Goal: Transaction & Acquisition: Book appointment/travel/reservation

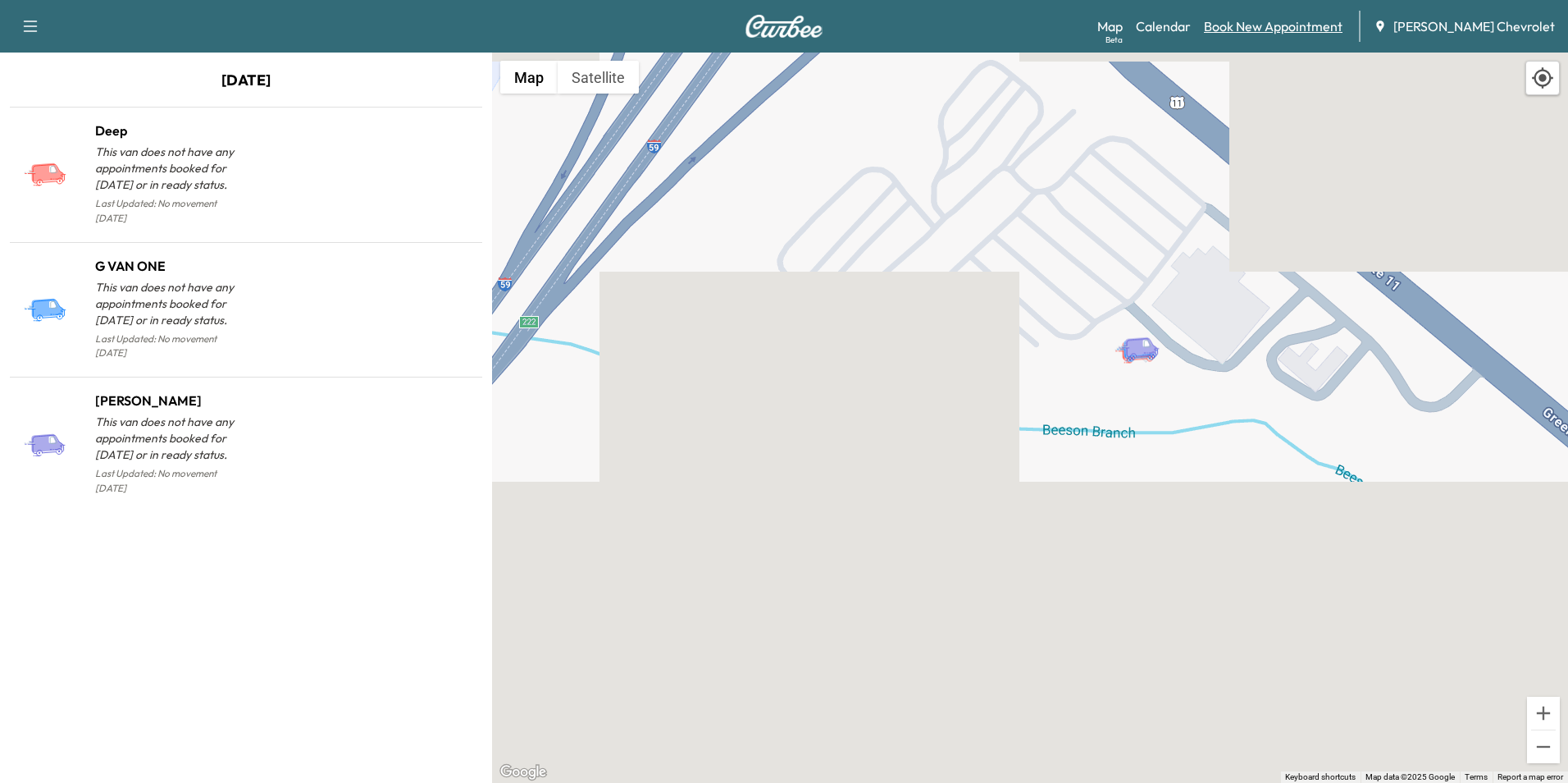
click at [1275, 31] on link "Book New Appointment" at bounding box center [1273, 26] width 138 height 19
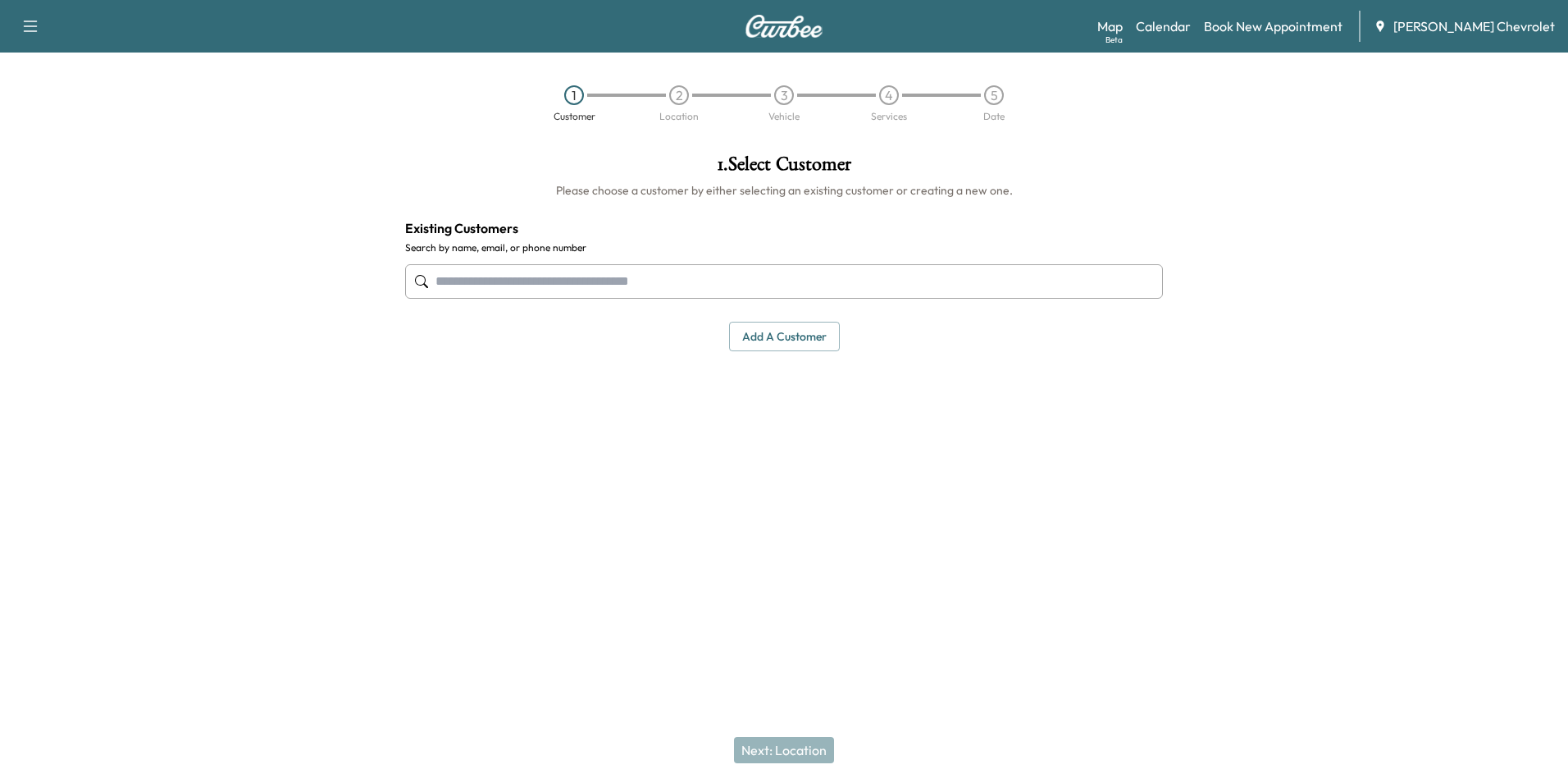
click at [508, 279] on input "text" at bounding box center [784, 281] width 758 height 34
click at [508, 284] on input "text" at bounding box center [784, 281] width 758 height 34
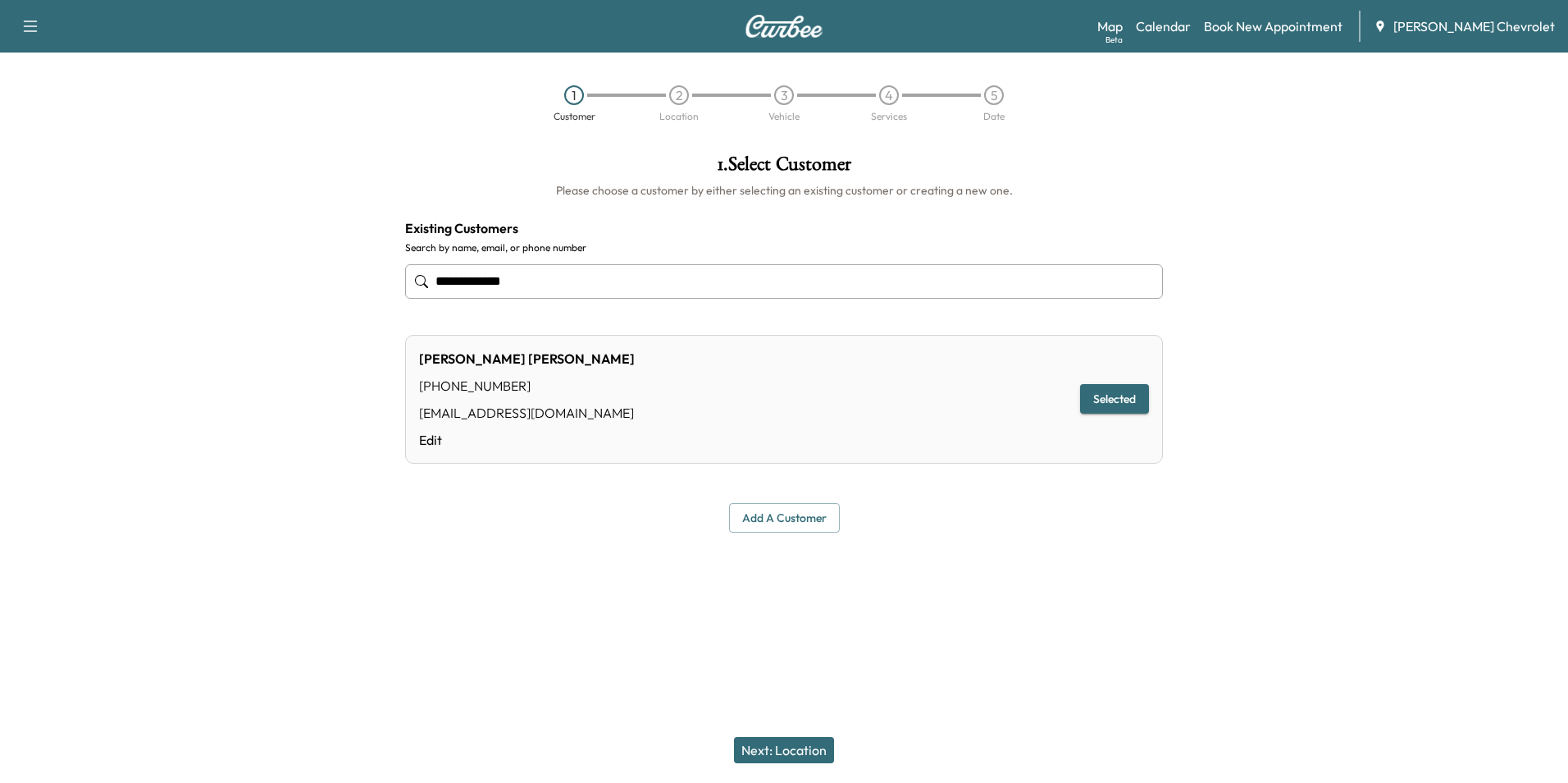
type input "**********"
click at [1132, 388] on button "Selected" at bounding box center [1115, 399] width 69 height 30
click at [774, 759] on button "Next: Location" at bounding box center [784, 749] width 100 height 26
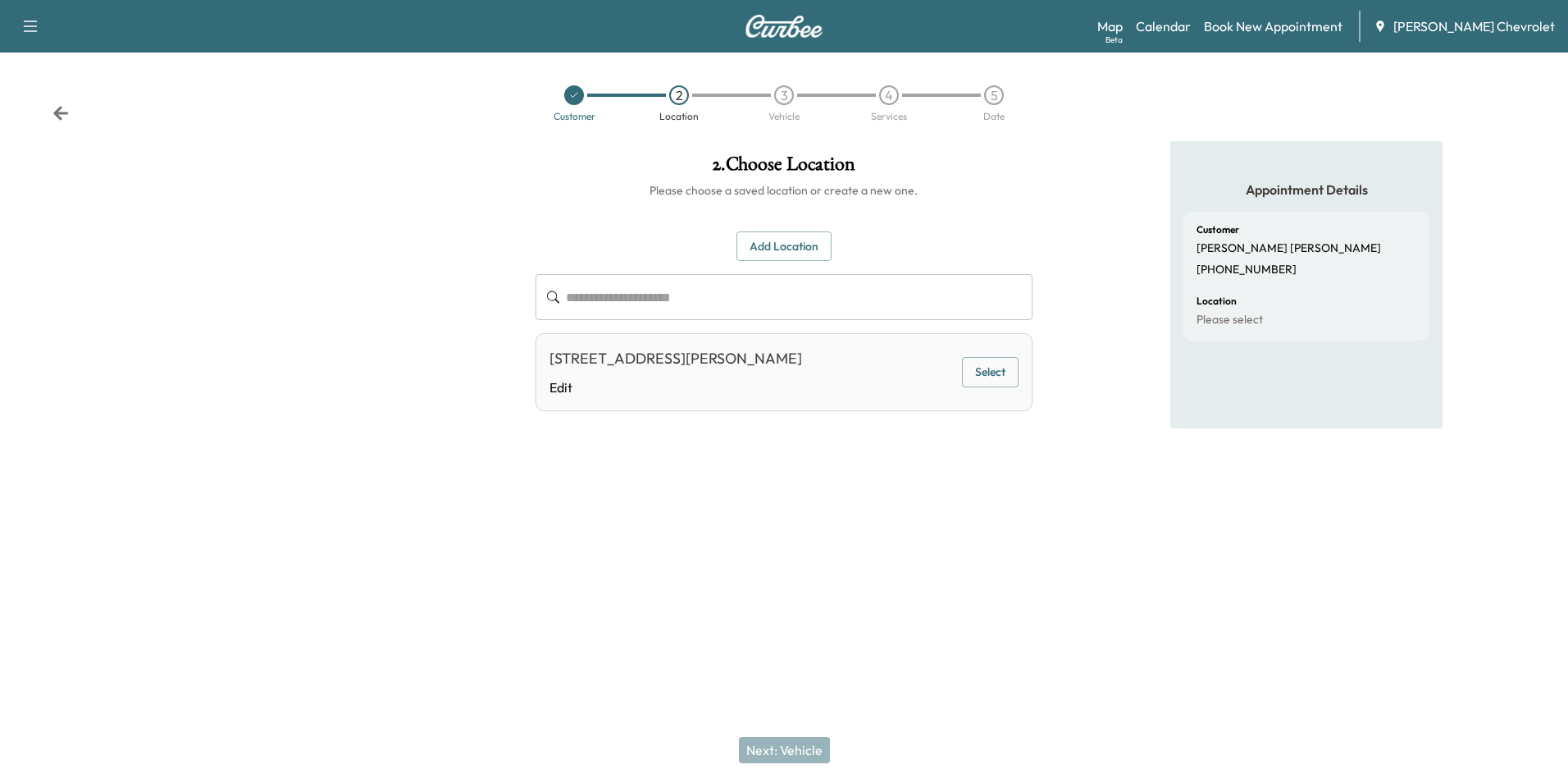
click at [1007, 373] on button "Select" at bounding box center [990, 372] width 56 height 30
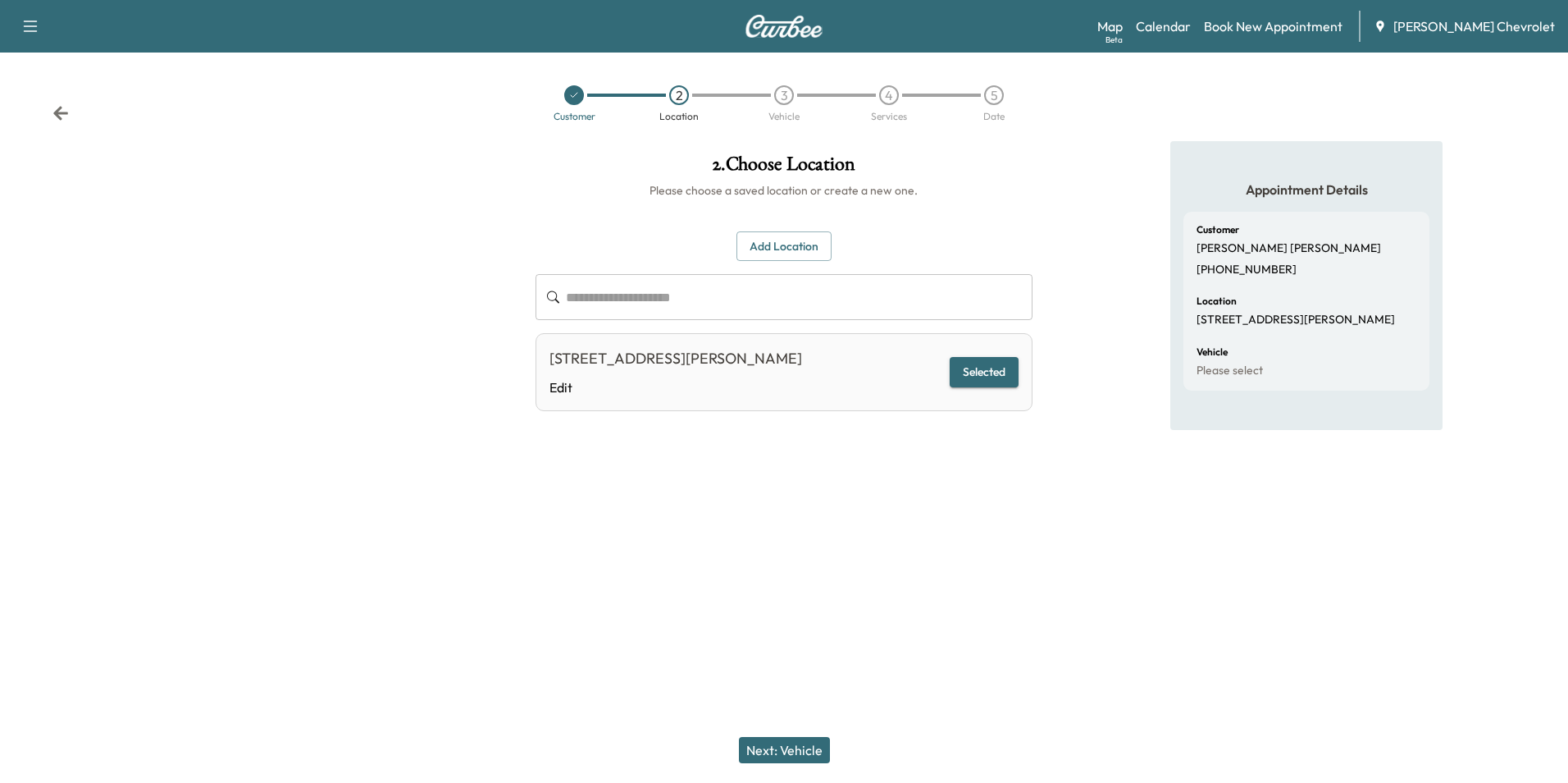
click at [792, 757] on button "Next: Vehicle" at bounding box center [784, 749] width 91 height 26
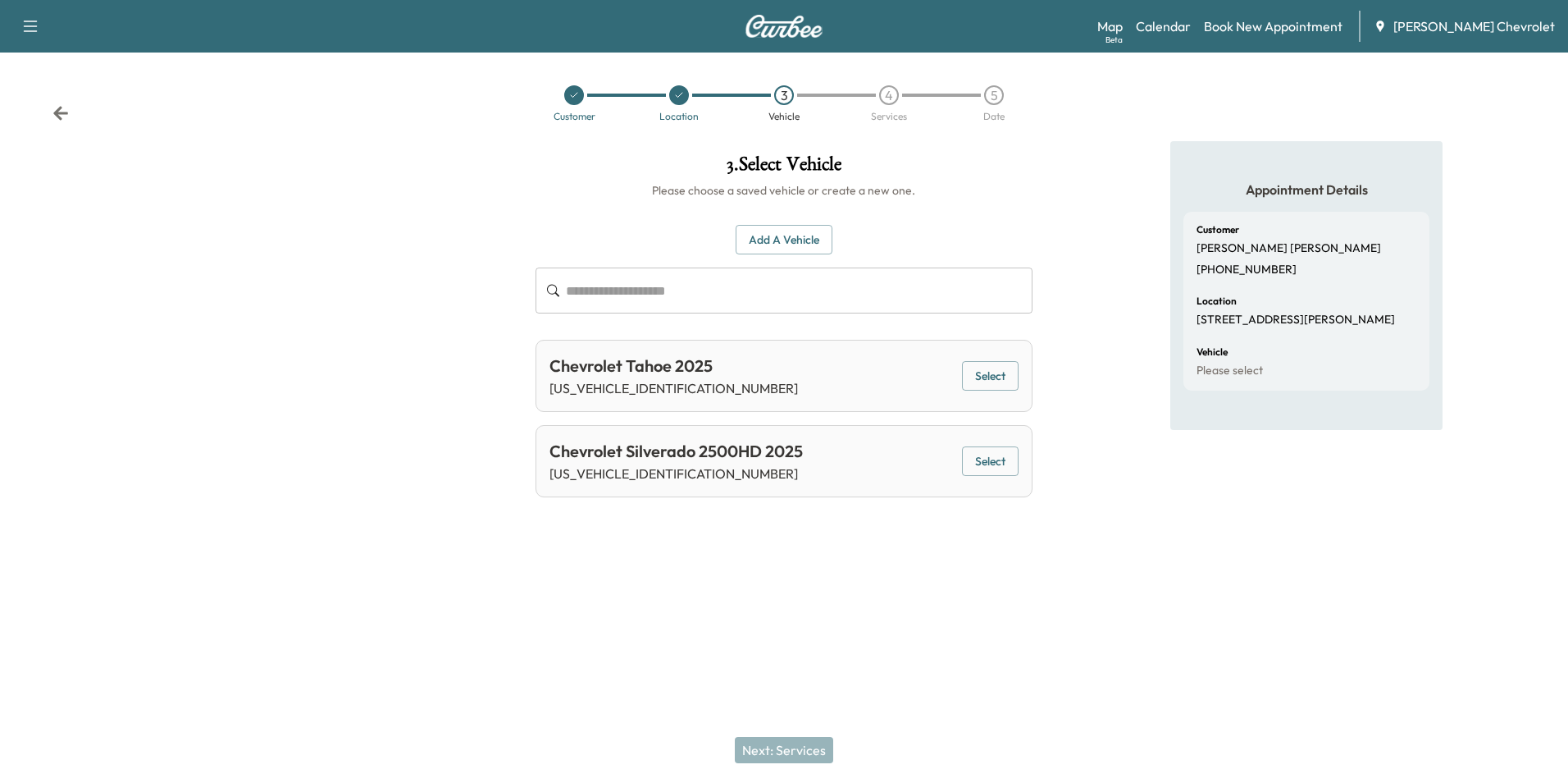
click at [966, 457] on button "Select" at bounding box center [990, 462] width 56 height 30
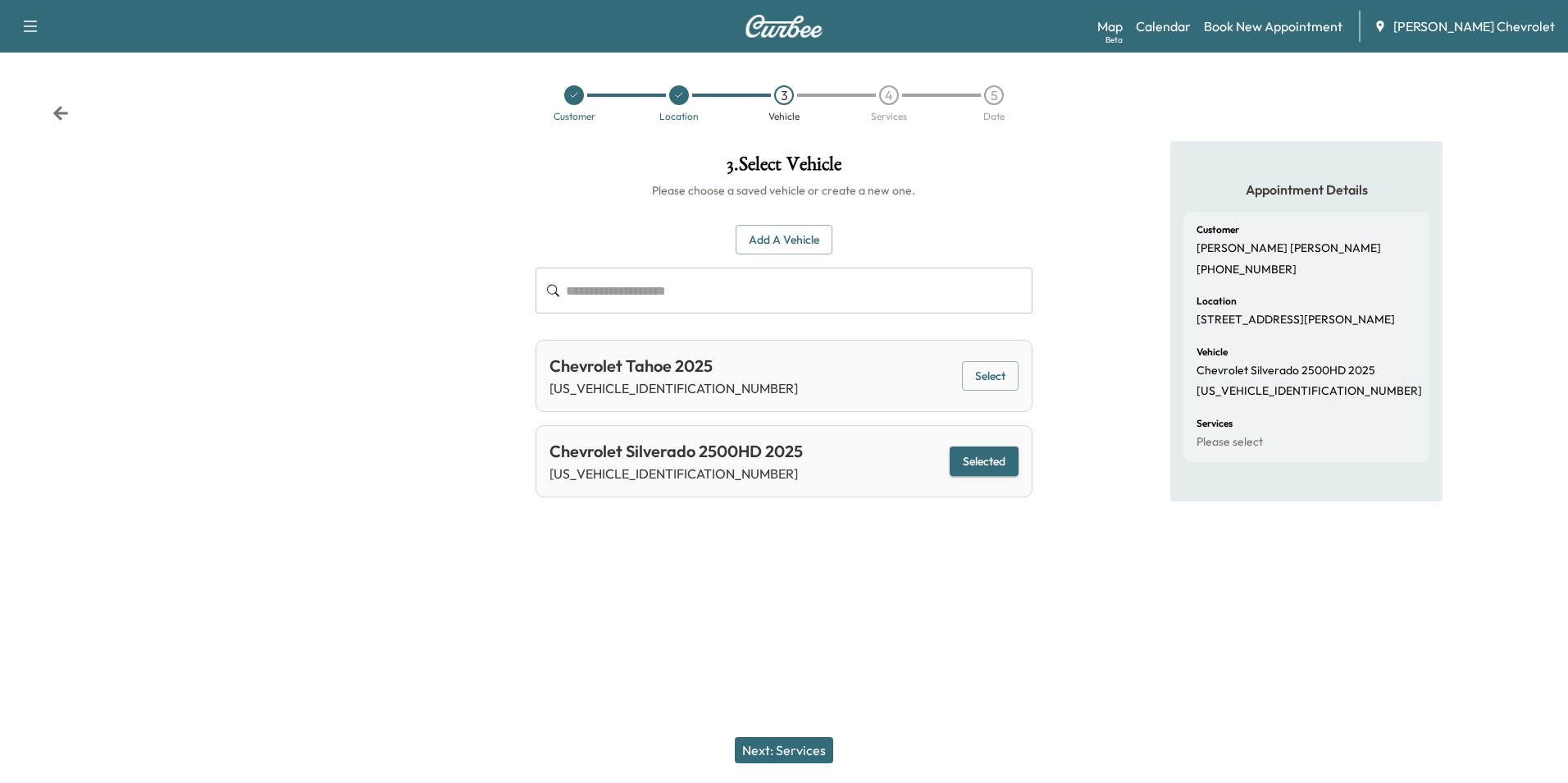
click at [746, 752] on button "Next: Services" at bounding box center [784, 749] width 98 height 26
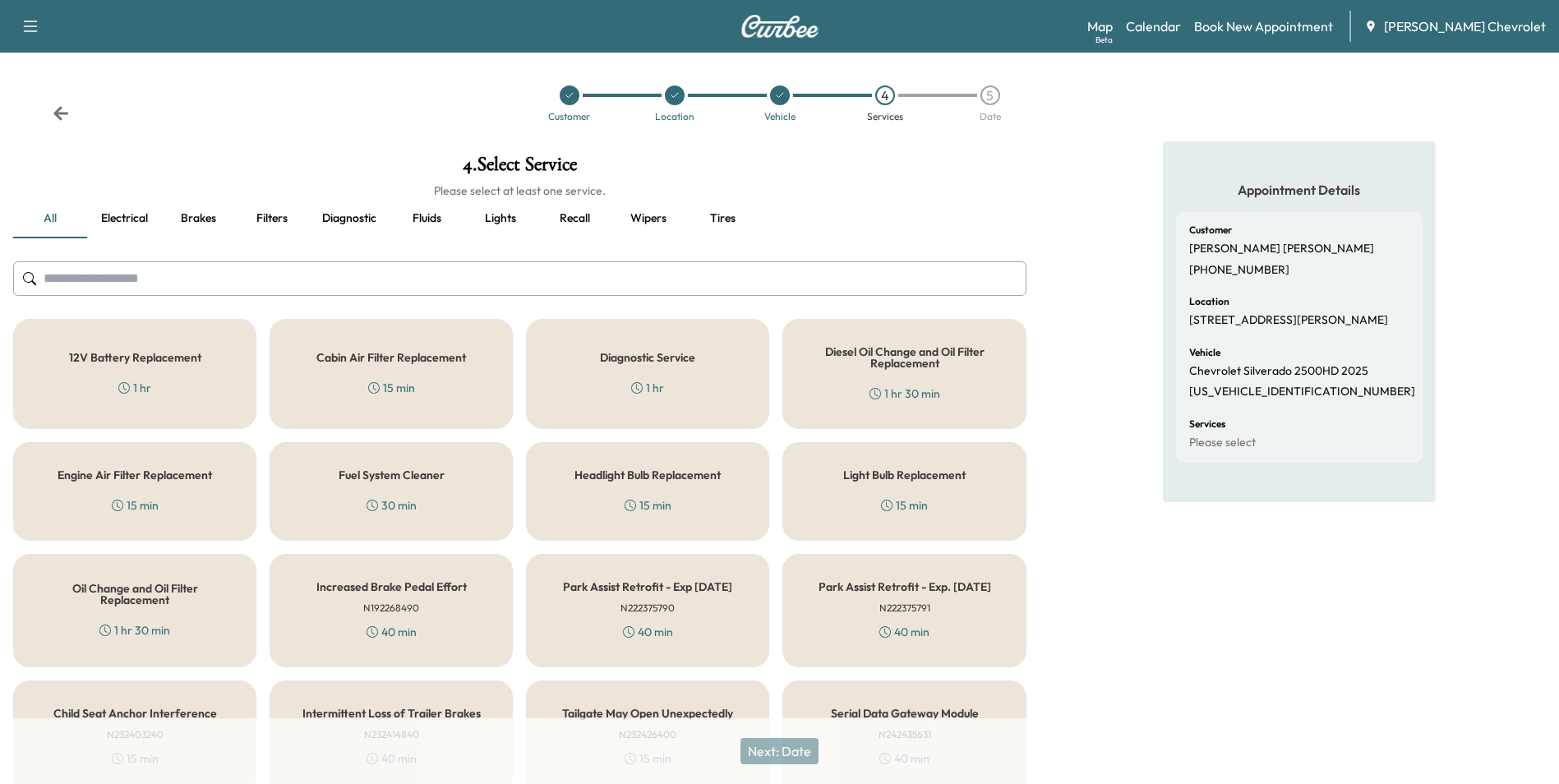
click at [193, 610] on div "Oil Change and Oil Filter Replacement 1 hr 30 min" at bounding box center [134, 610] width 243 height 113
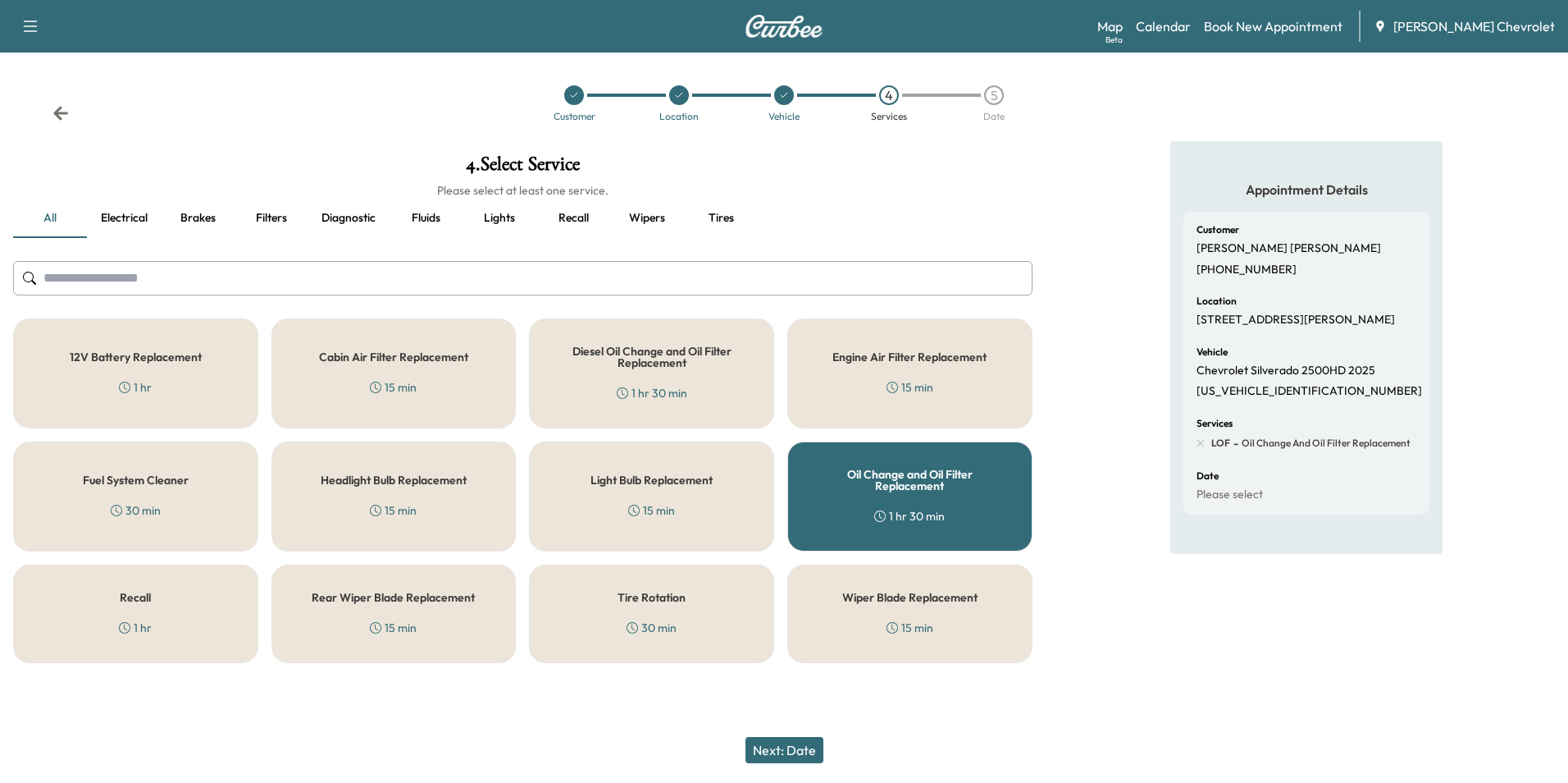
drag, startPoint x: 624, startPoint y: 605, endPoint x: 686, endPoint y: 666, distance: 87.0
click at [625, 605] on div "Tire Rotation 30 min" at bounding box center [652, 613] width 245 height 98
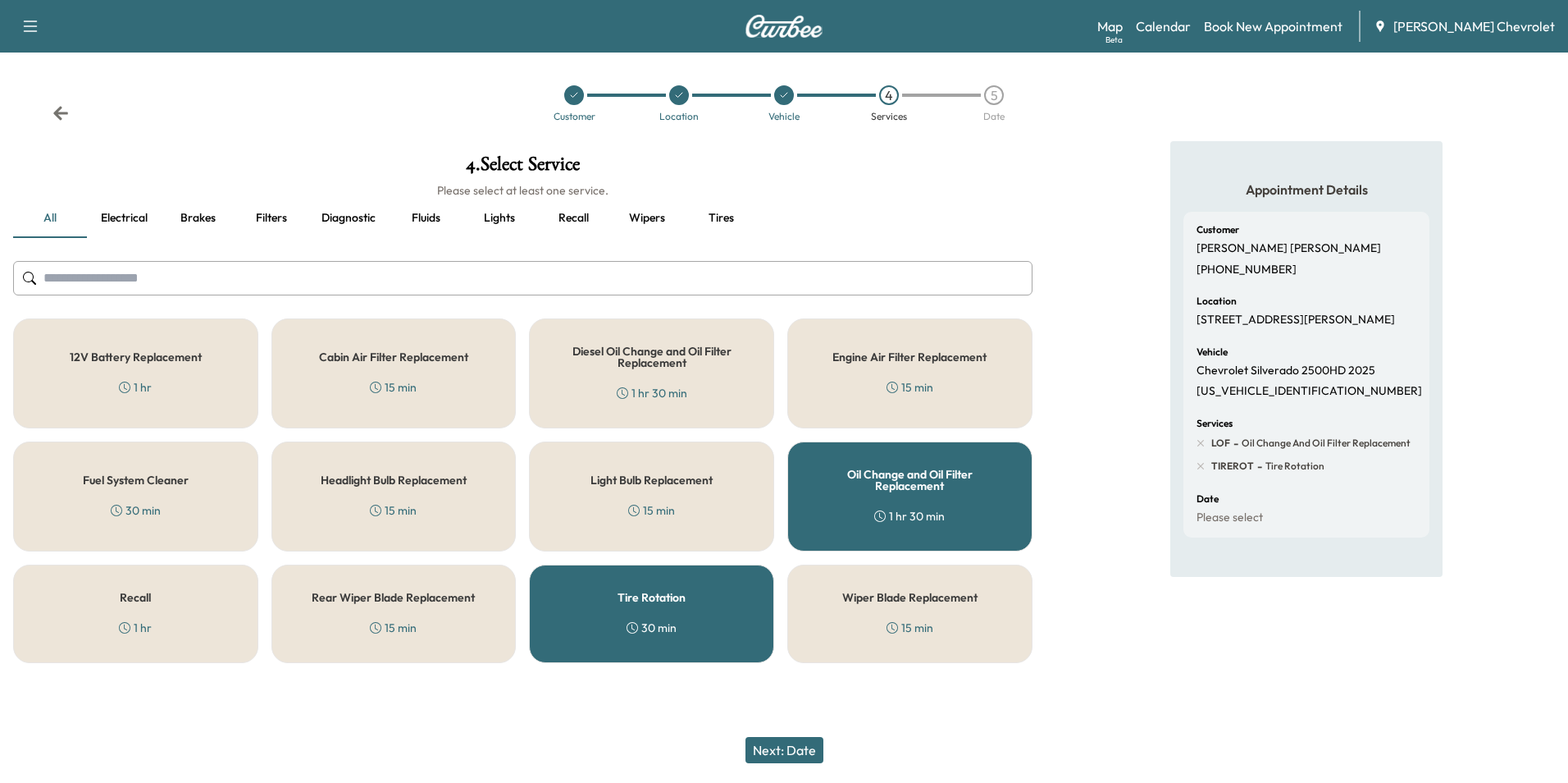
click at [768, 747] on button "Next: Date" at bounding box center [784, 749] width 78 height 26
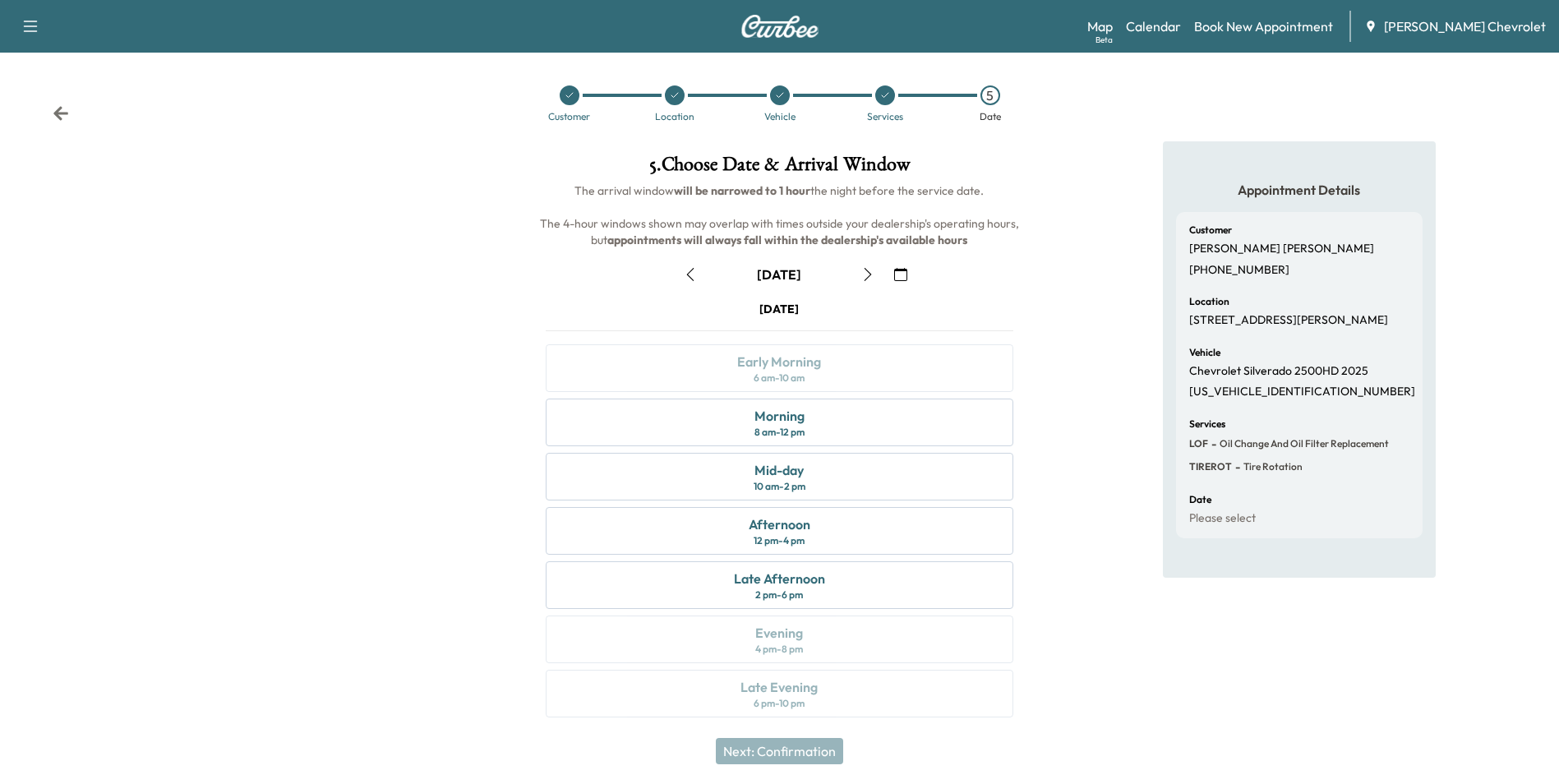
click at [867, 270] on icon "button" at bounding box center [868, 275] width 8 height 13
click at [785, 429] on div "8 am - 12 pm" at bounding box center [780, 432] width 50 height 13
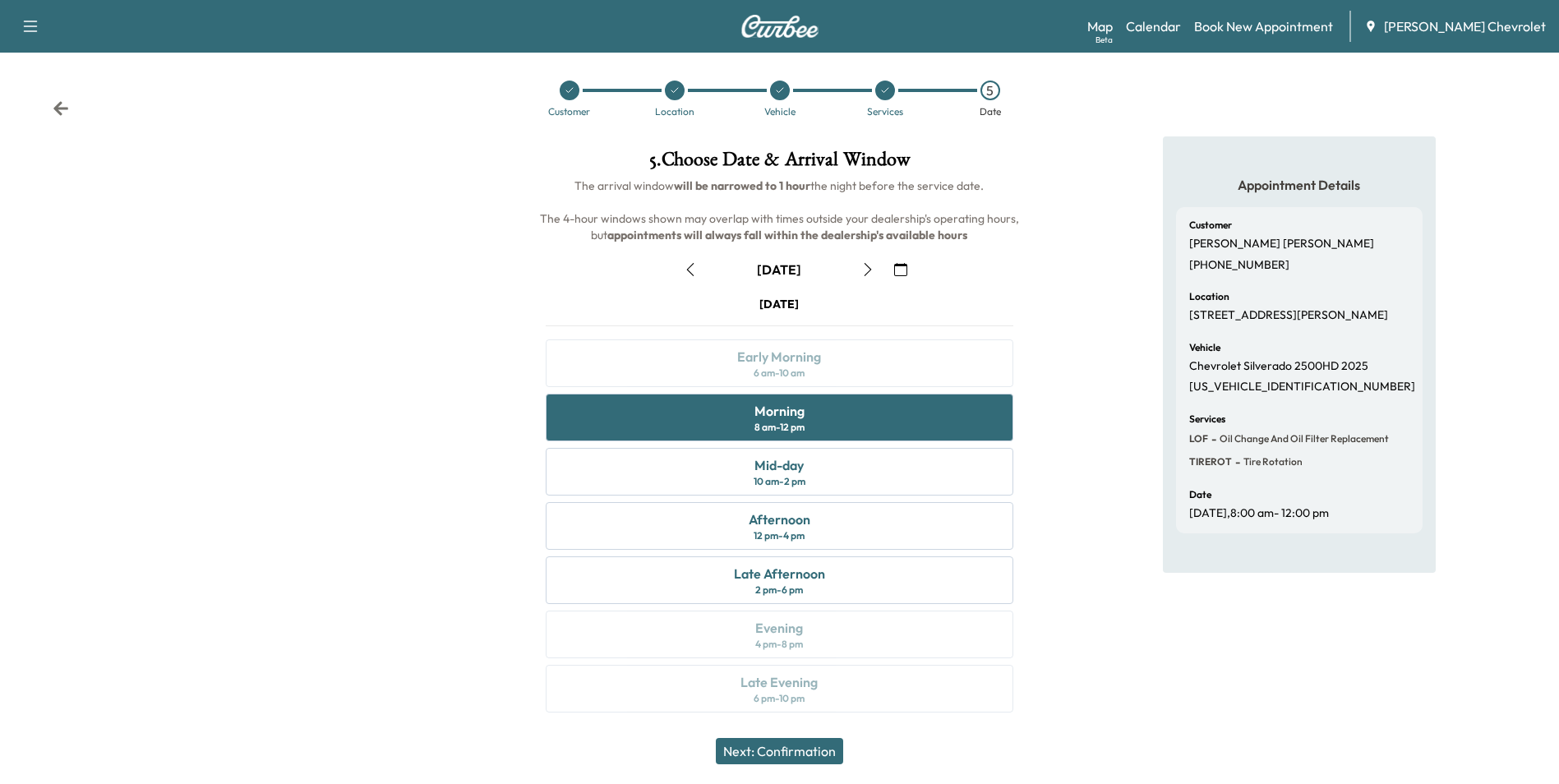
scroll to position [6, 0]
click at [816, 747] on button "Next: Confirmation" at bounding box center [780, 750] width 128 height 26
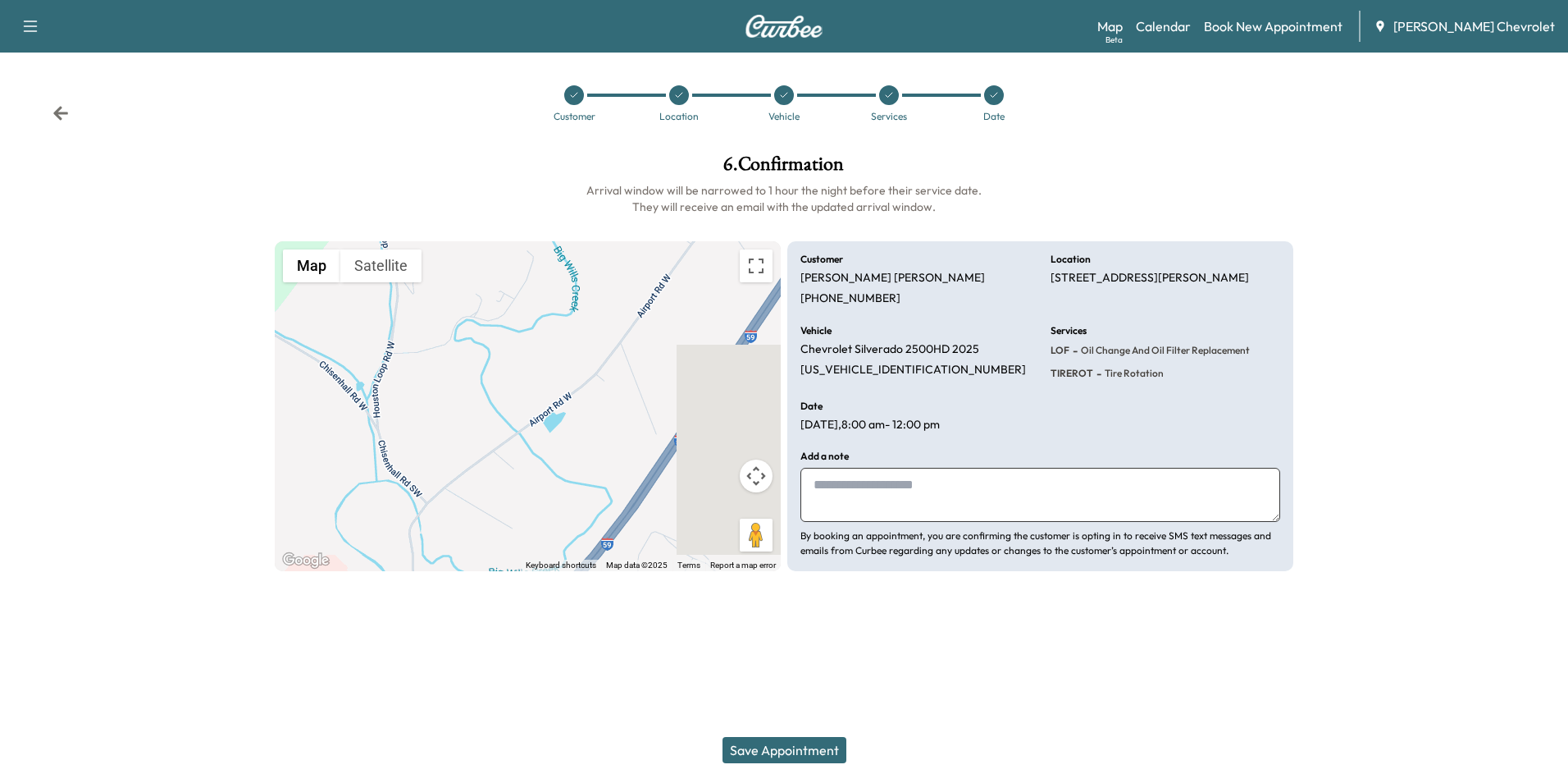
click at [789, 755] on button "Save Appointment" at bounding box center [784, 749] width 124 height 26
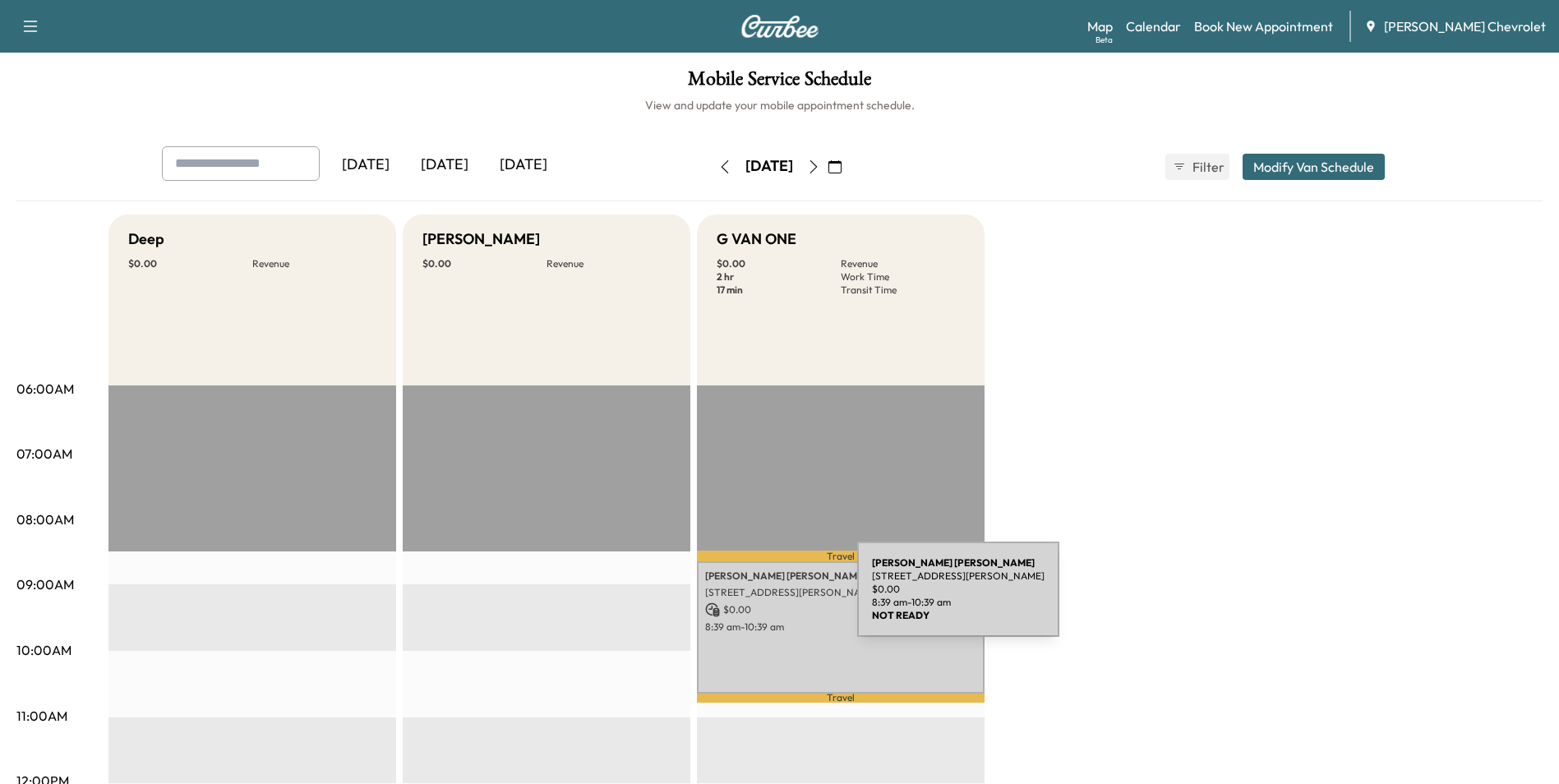
click at [734, 599] on div "[PERSON_NAME][GEOGRAPHIC_DATA][STREET_ADDRESS][PERSON_NAME][GEOGRAPHIC_DATA] $ …" at bounding box center [840, 628] width 287 height 133
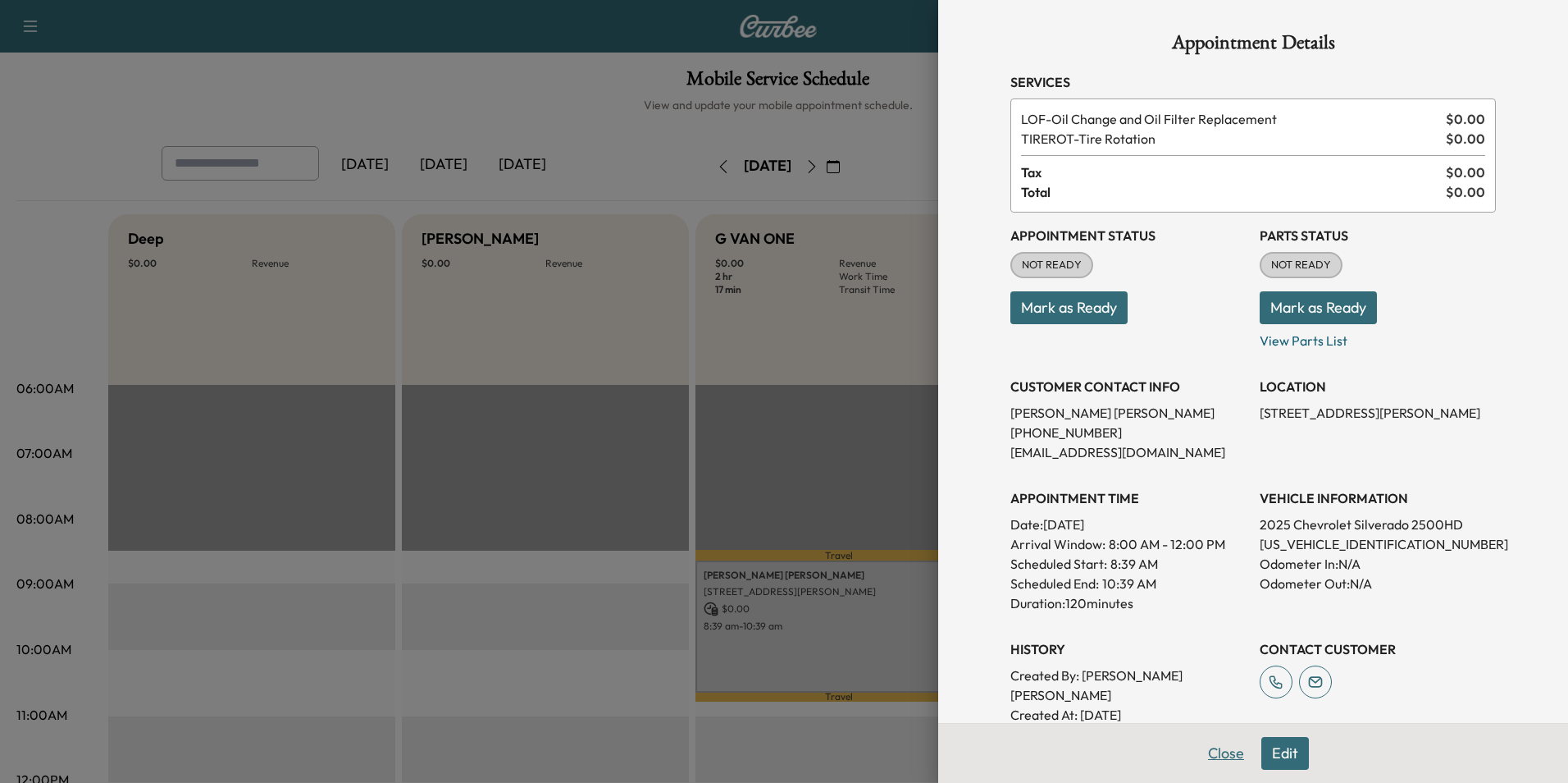
click at [1221, 753] on button "Close" at bounding box center [1227, 753] width 57 height 33
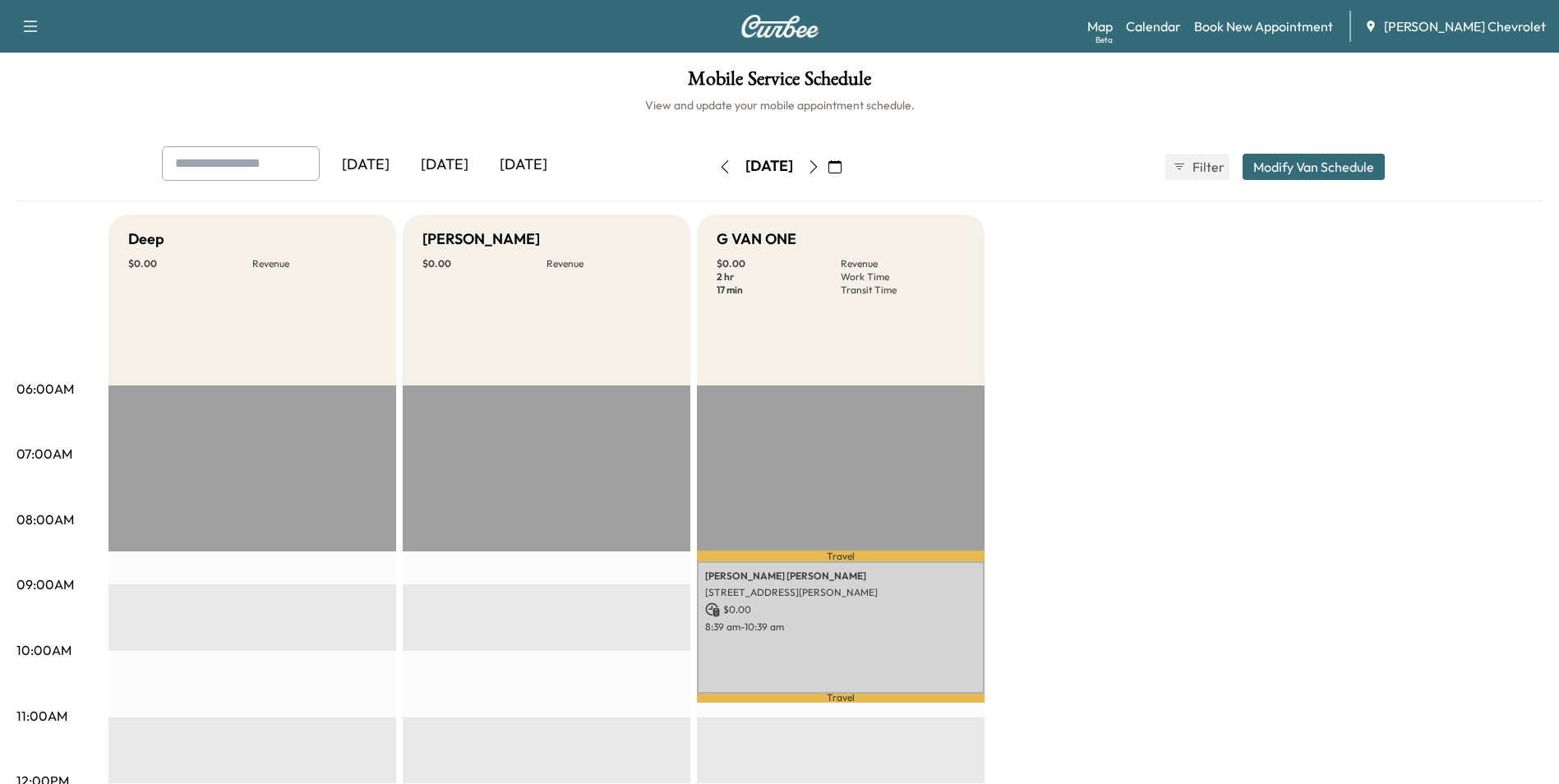
click at [719, 171] on icon "button" at bounding box center [725, 167] width 13 height 13
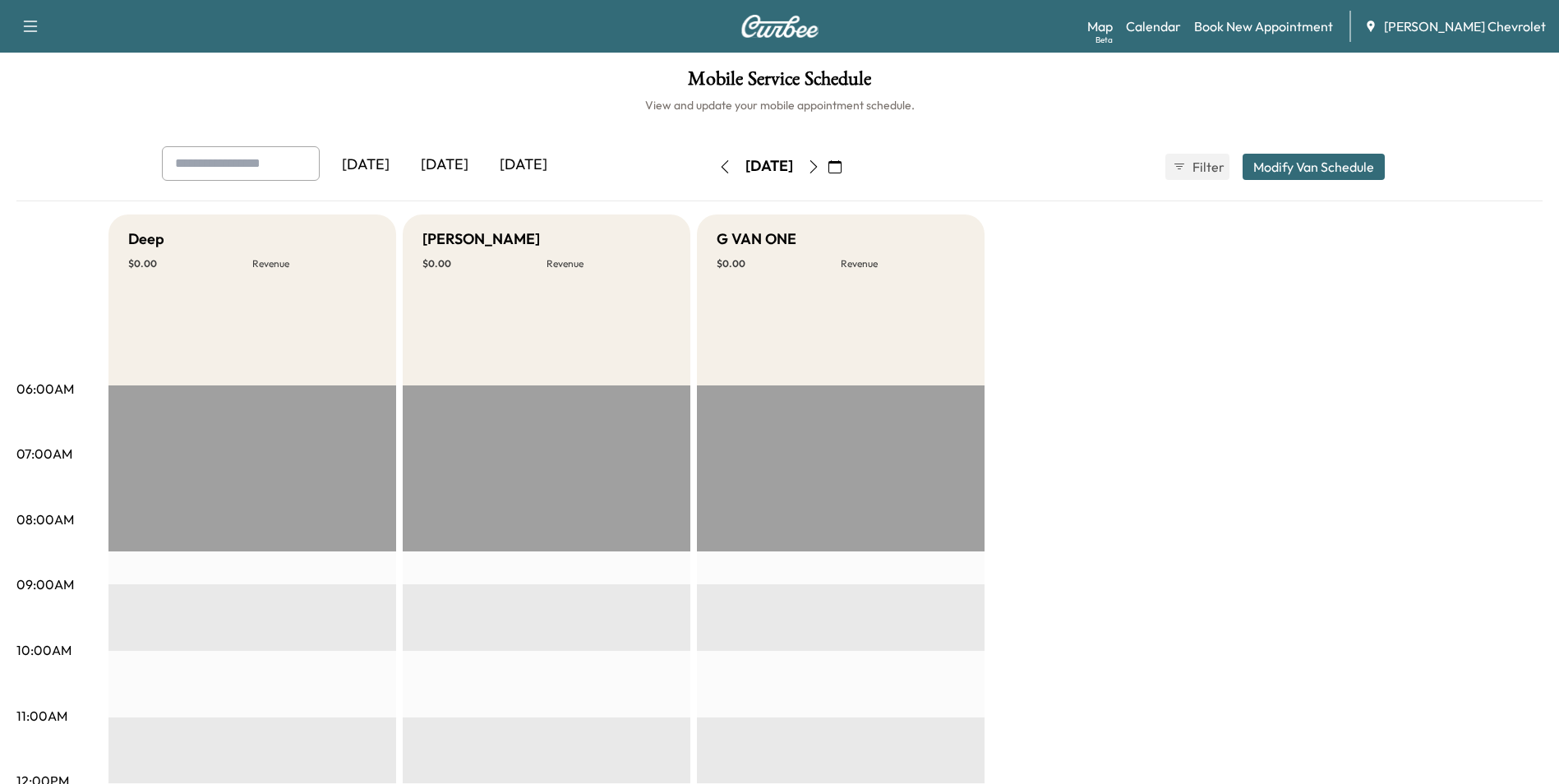
click at [820, 164] on icon "button" at bounding box center [814, 167] width 13 height 13
